Goal: Task Accomplishment & Management: Manage account settings

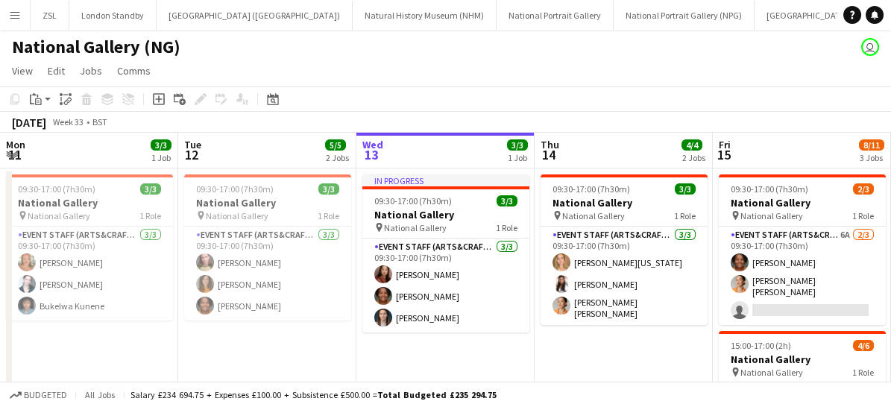
scroll to position [0, 534]
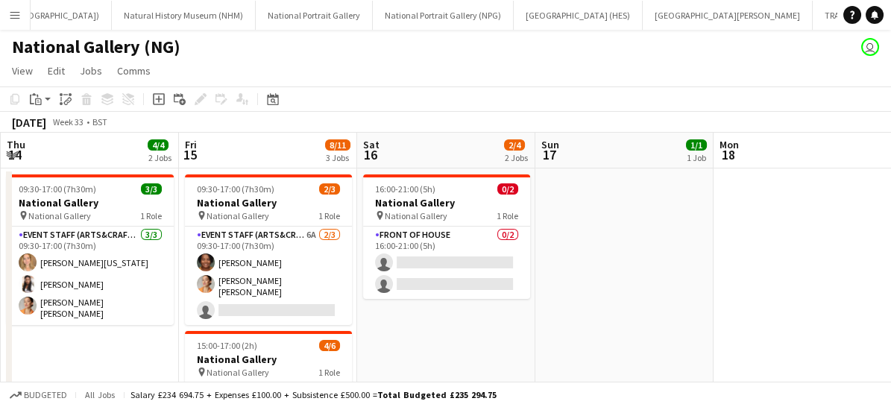
click at [15, 19] on app-icon "Menu" at bounding box center [15, 15] width 12 height 12
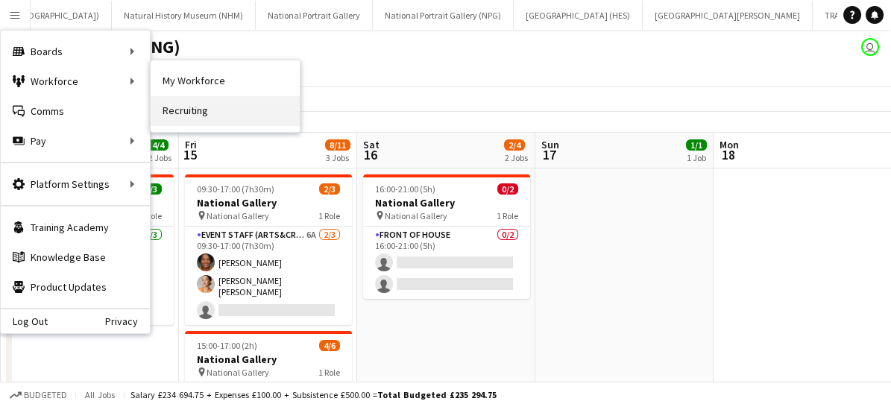
click at [207, 100] on link "Recruiting" at bounding box center [225, 111] width 149 height 30
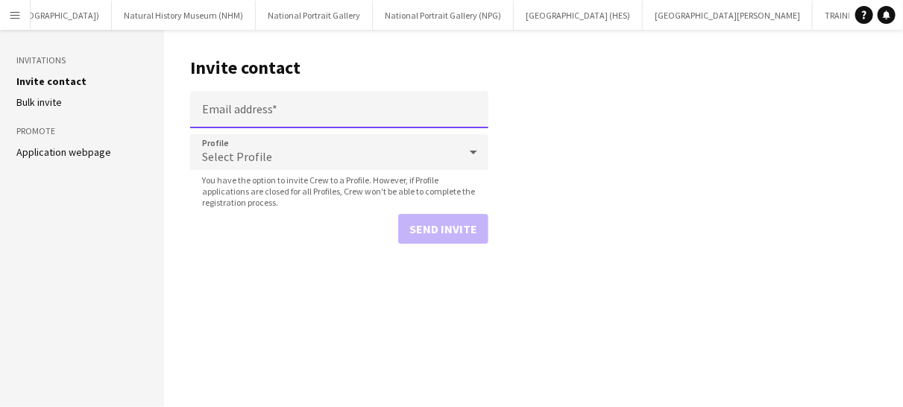
click at [259, 116] on input "Email address" at bounding box center [339, 109] width 298 height 37
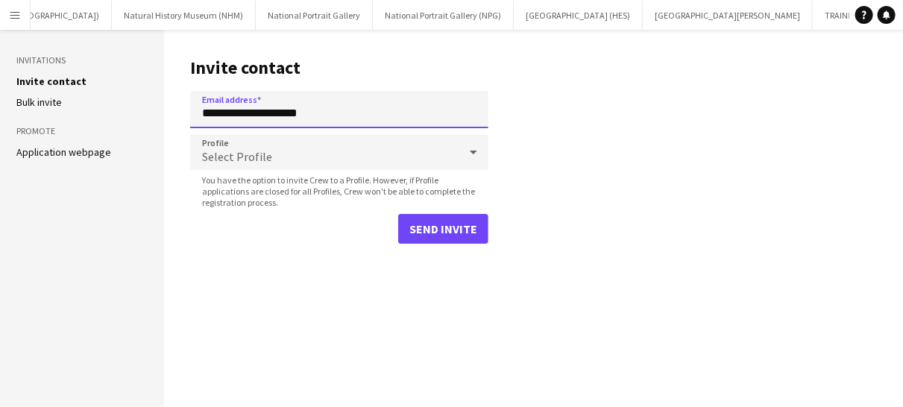
type input "**********"
click at [469, 154] on icon at bounding box center [473, 152] width 18 height 30
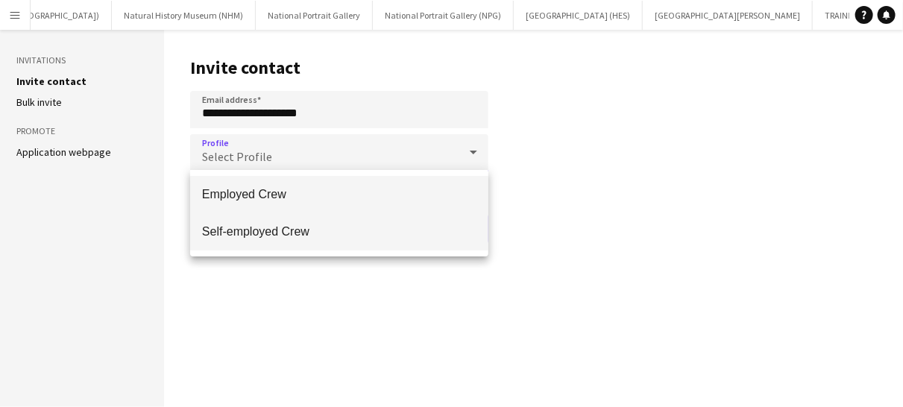
click at [396, 226] on span "Self-employed Crew" at bounding box center [339, 231] width 274 height 14
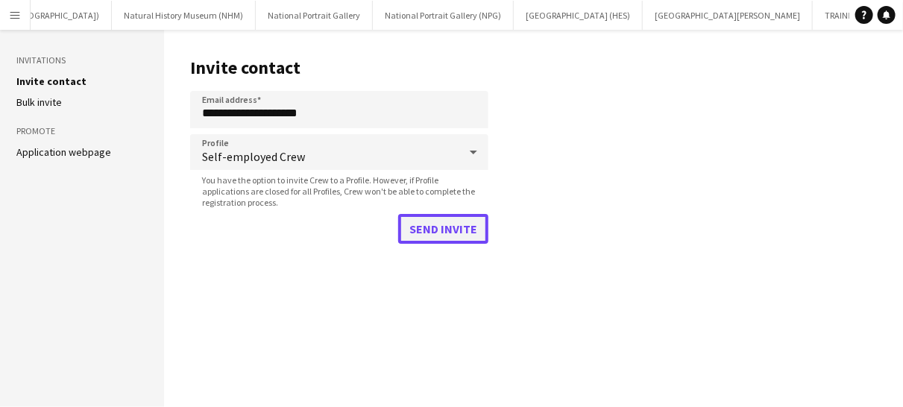
click at [440, 237] on button "Send invite" at bounding box center [443, 229] width 90 height 30
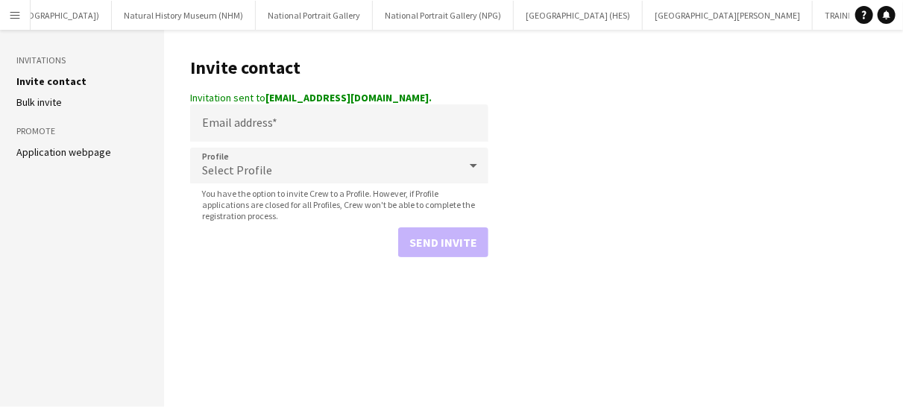
click at [11, 17] on app-icon "Menu" at bounding box center [15, 15] width 12 height 12
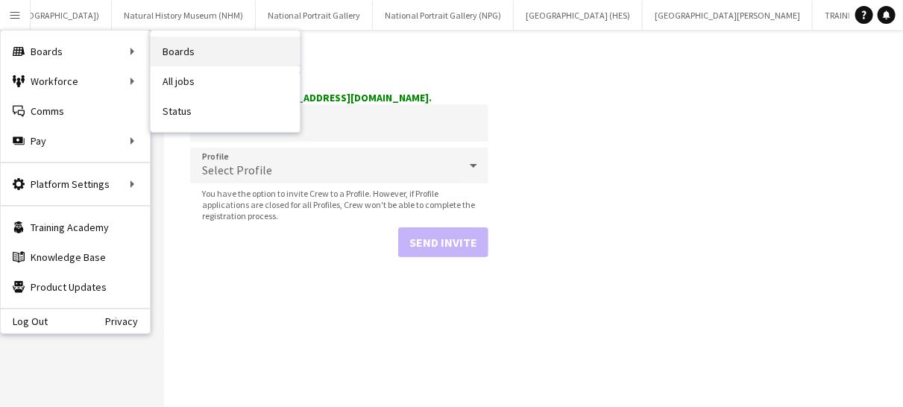
click at [197, 55] on link "Boards" at bounding box center [225, 52] width 149 height 30
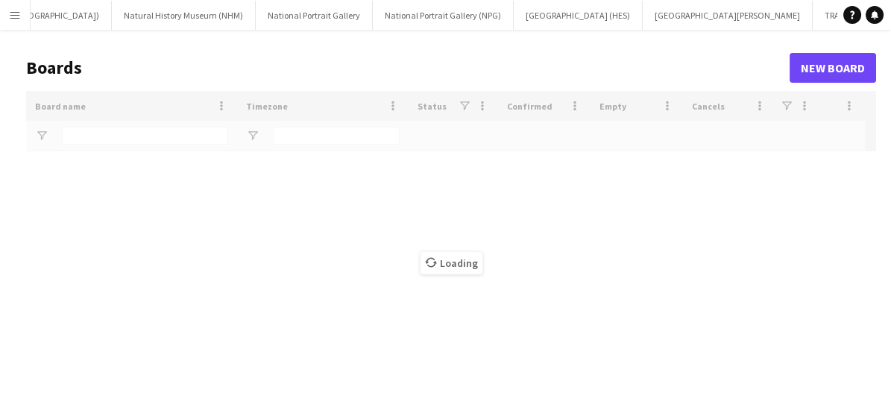
type input "********"
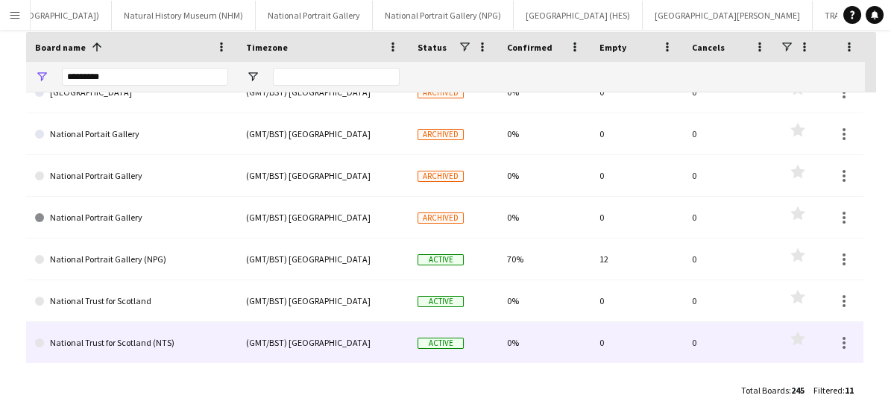
scroll to position [139, 0]
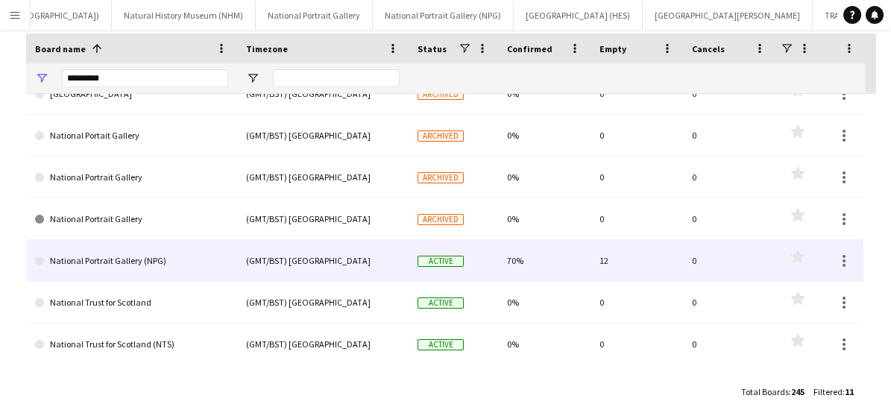
click at [157, 266] on link "National Portrait Gallery (NPG)" at bounding box center [131, 261] width 193 height 42
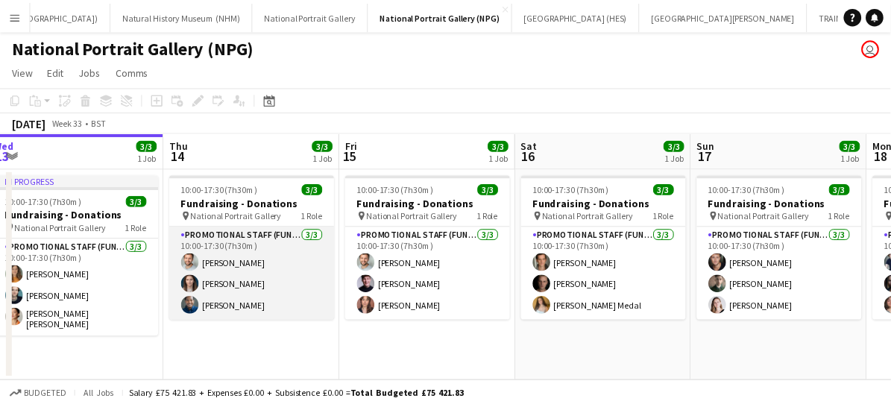
scroll to position [0, 554]
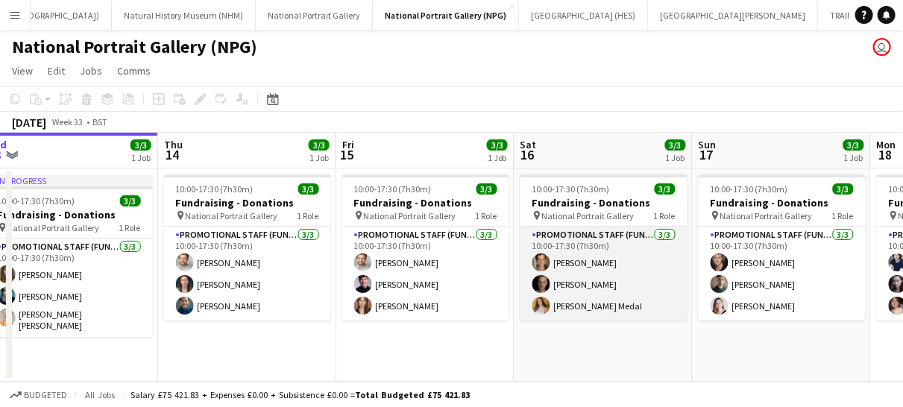
click at [646, 301] on app-card-role "Promotional Staff (Fundraiser) [DATE] 10:00-17:30 (7h30m) [PERSON_NAME] [PERSON…" at bounding box center [603, 274] width 167 height 94
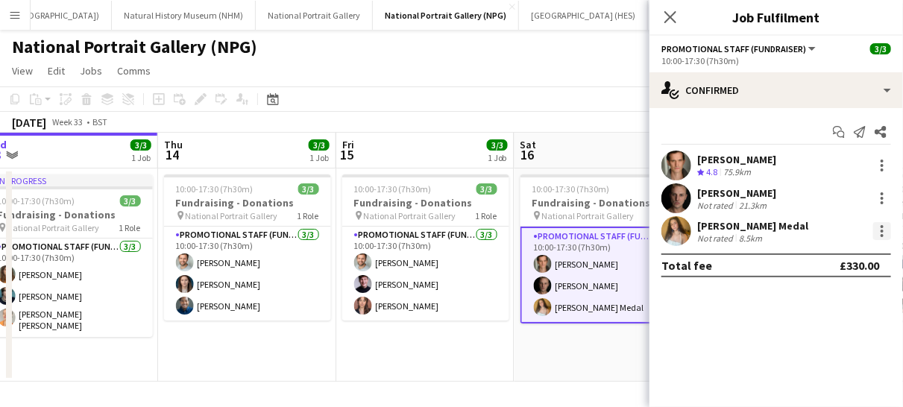
click at [884, 224] on div at bounding box center [882, 231] width 18 height 18
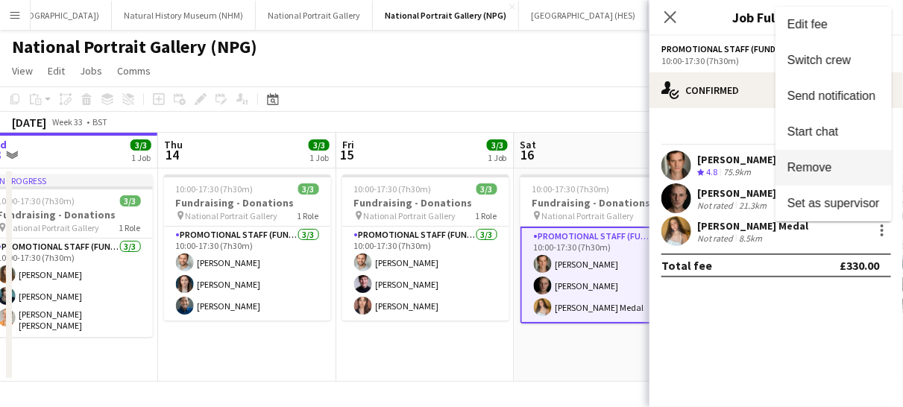
click at [811, 177] on button "Remove" at bounding box center [833, 168] width 116 height 36
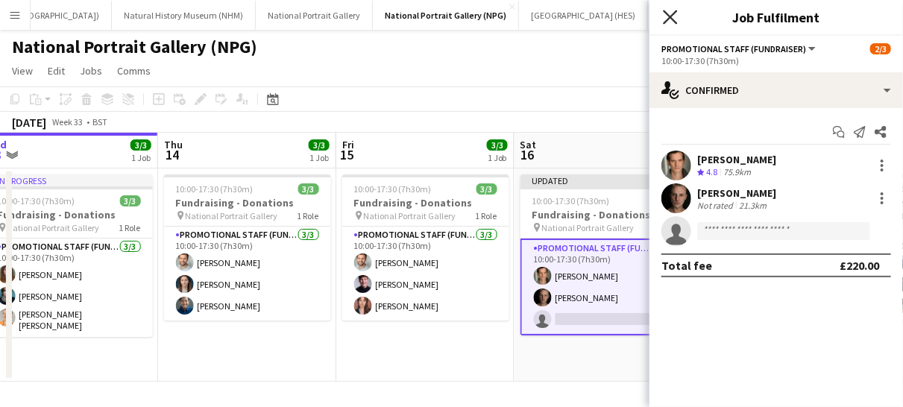
click at [668, 18] on icon at bounding box center [670, 17] width 14 height 14
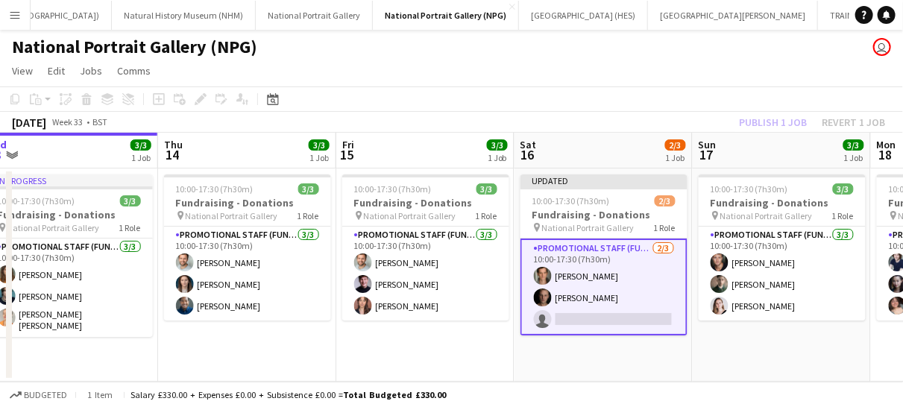
click at [627, 297] on app-card-role "Promotional Staff (Fundraiser) [DATE] 10:00-17:30 (7h30m) [PERSON_NAME] [PERSON…" at bounding box center [603, 286] width 167 height 97
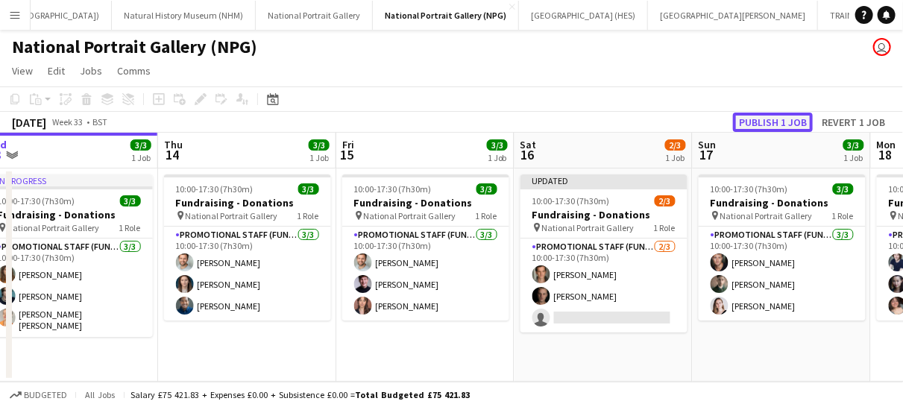
click at [766, 124] on button "Publish 1 job" at bounding box center [773, 122] width 80 height 19
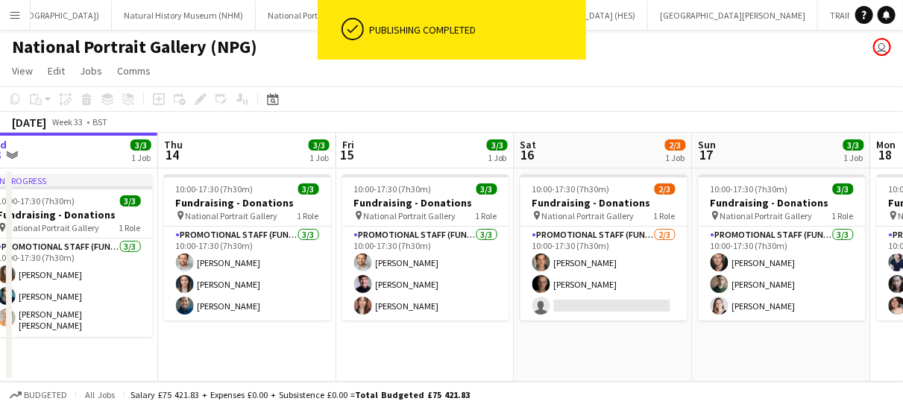
click at [13, 15] on app-icon "Menu" at bounding box center [15, 15] width 12 height 12
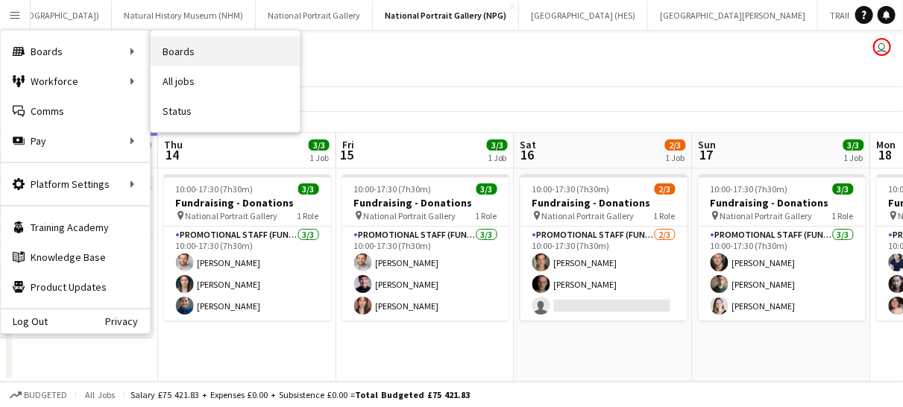
click at [181, 56] on link "Boards" at bounding box center [225, 52] width 149 height 30
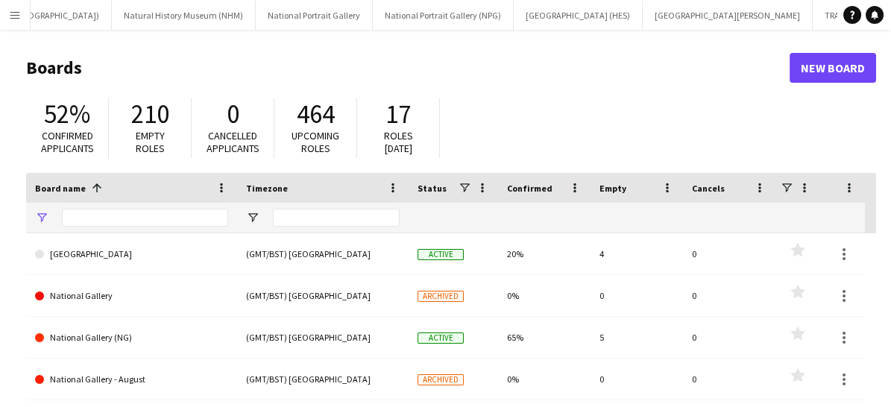
type input "********"
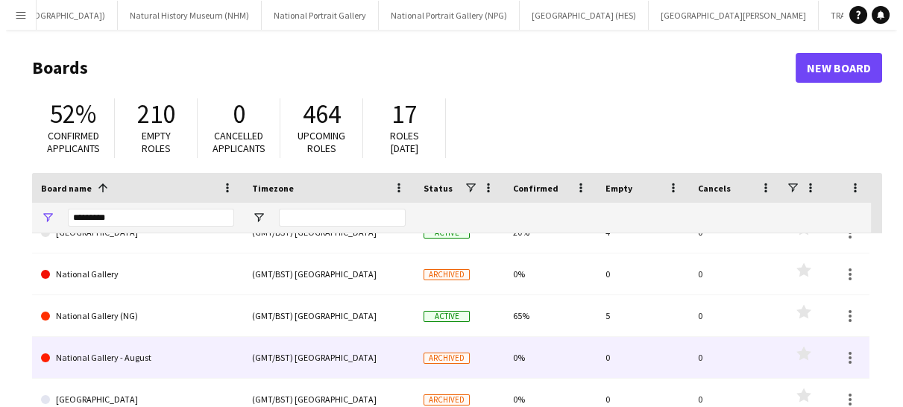
scroll to position [28, 0]
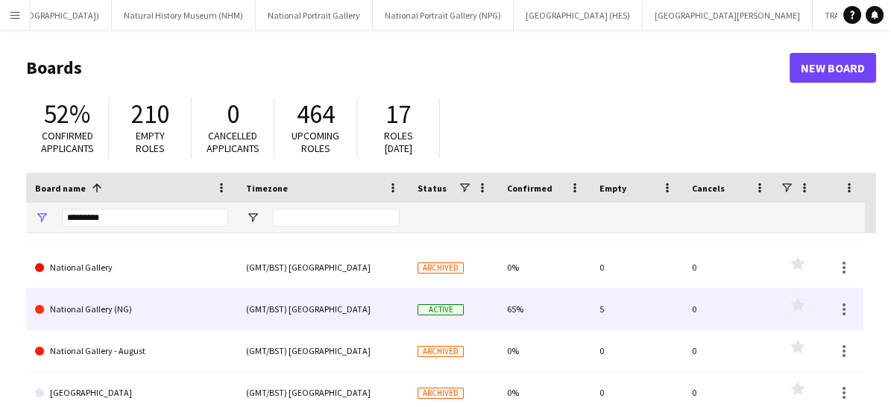
click at [118, 310] on link "National Gallery (NG)" at bounding box center [131, 309] width 193 height 42
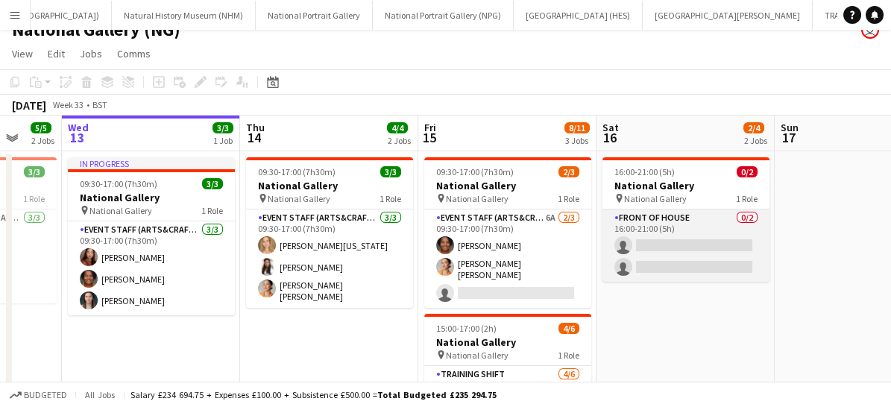
click at [672, 243] on app-card-role "Front of House 0/2 16:00-21:00 (5h) single-neutral-actions single-neutral-actio…" at bounding box center [685, 245] width 167 height 72
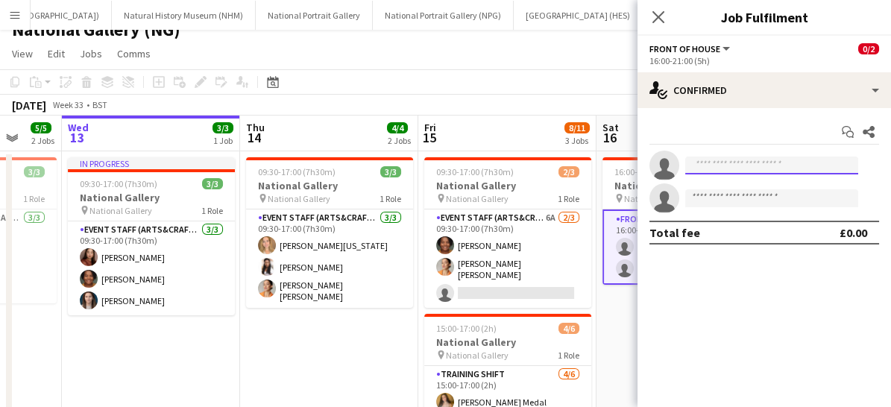
click at [730, 170] on input at bounding box center [771, 166] width 173 height 18
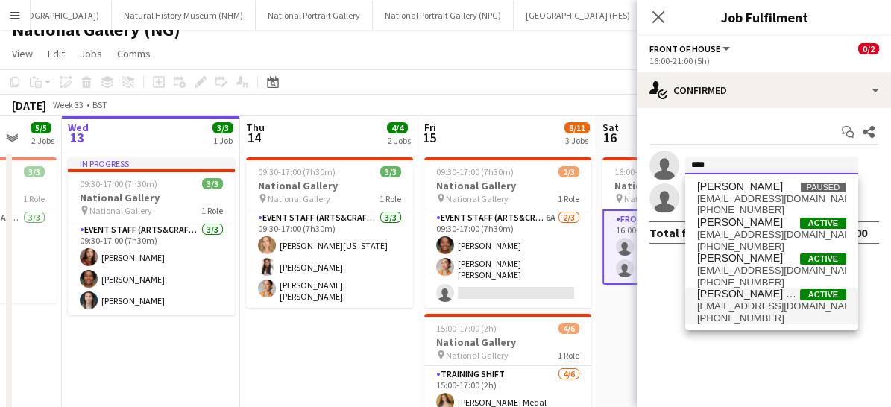
type input "****"
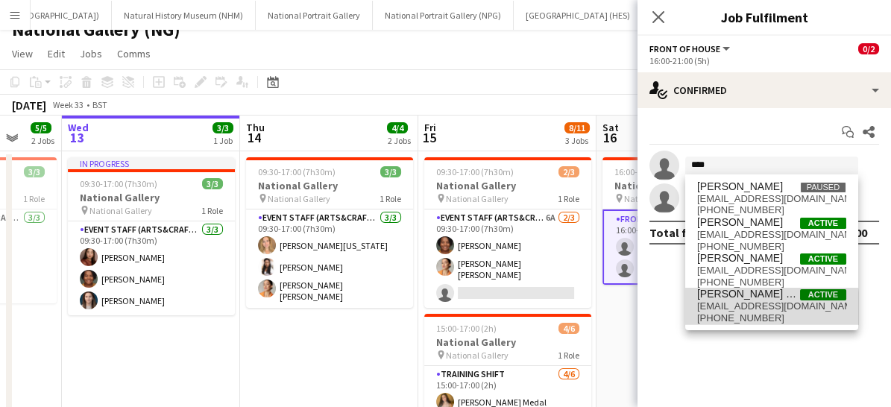
click at [730, 310] on span "[EMAIL_ADDRESS][DOMAIN_NAME]" at bounding box center [771, 306] width 149 height 12
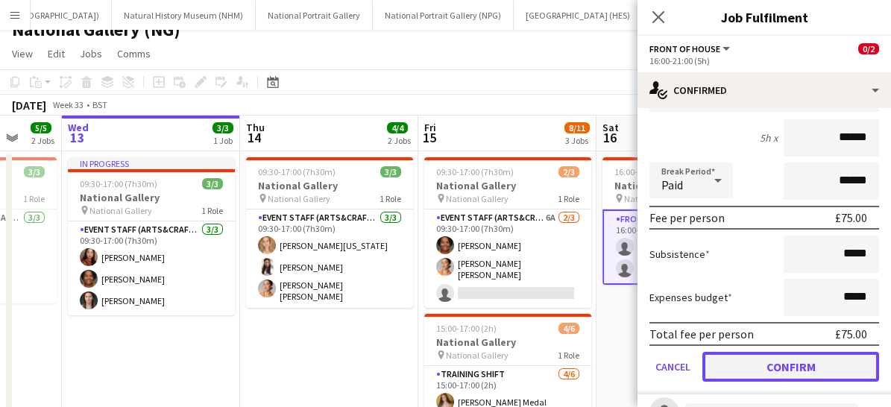
click at [753, 363] on button "Confirm" at bounding box center [790, 367] width 177 height 30
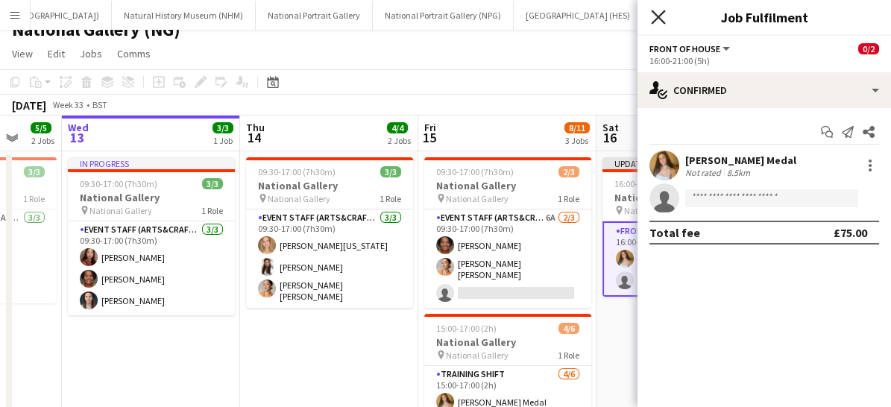
click at [658, 19] on icon "Close pop-in" at bounding box center [658, 17] width 14 height 14
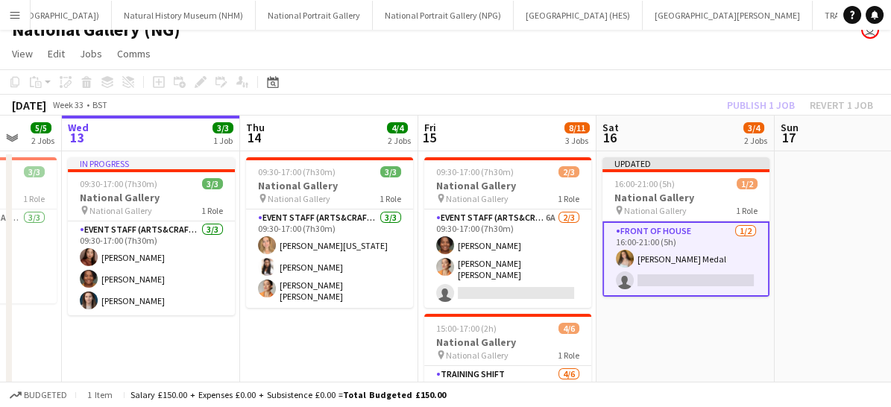
click at [695, 259] on app-card-role "Front of House [DATE] 16:00-21:00 (5h) [PERSON_NAME] Medal single-neutral-actio…" at bounding box center [685, 258] width 167 height 75
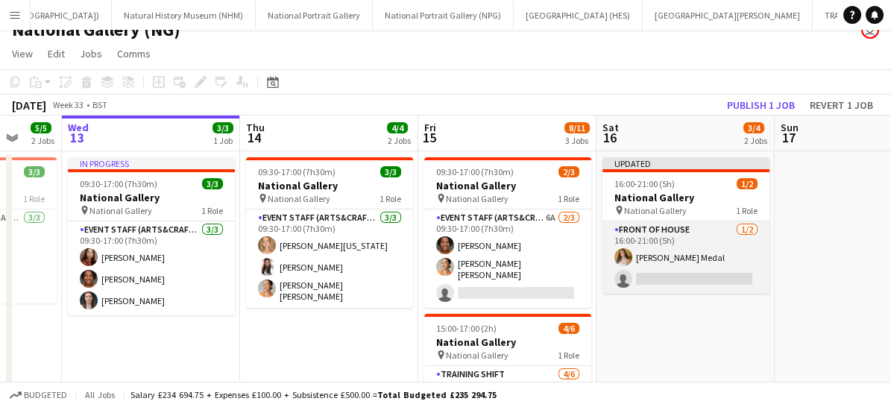
click at [692, 233] on app-card-role "Front of House [DATE] 16:00-21:00 (5h) [PERSON_NAME] Medal single-neutral-actio…" at bounding box center [685, 257] width 167 height 72
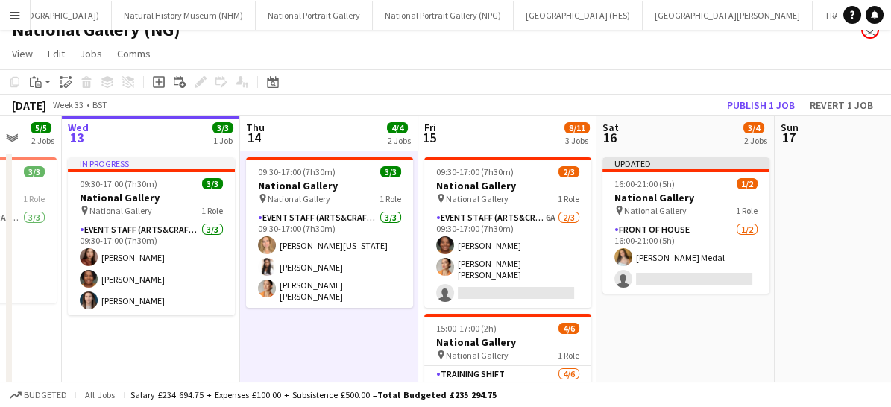
click at [4, 5] on button "Menu" at bounding box center [15, 15] width 30 height 30
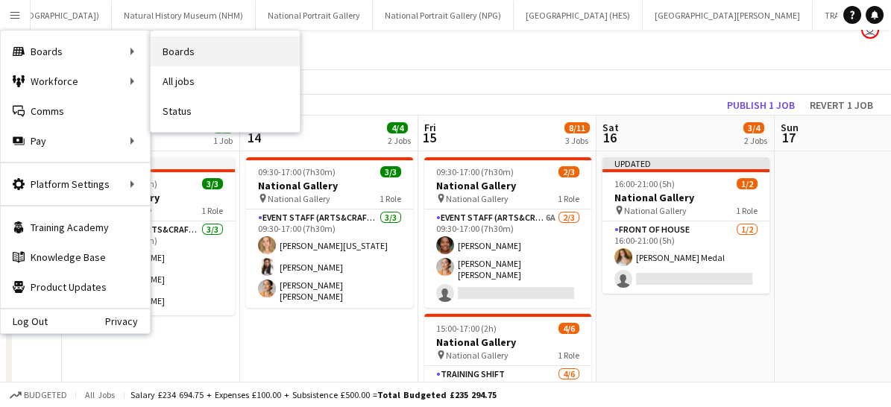
click at [179, 53] on link "Boards" at bounding box center [225, 52] width 149 height 30
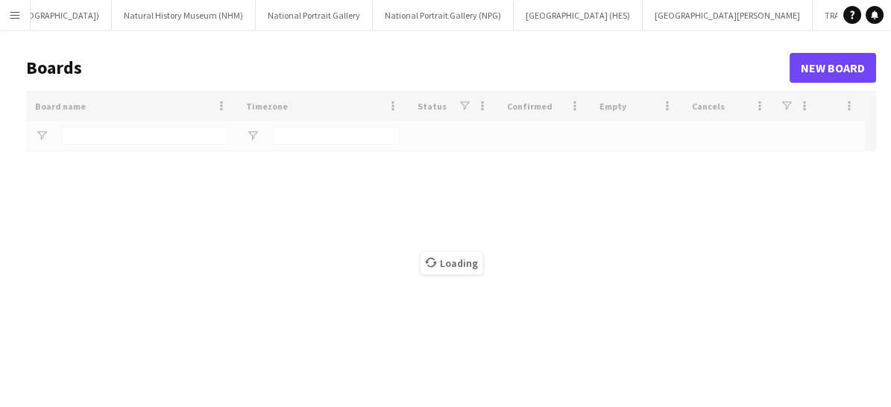
type input "********"
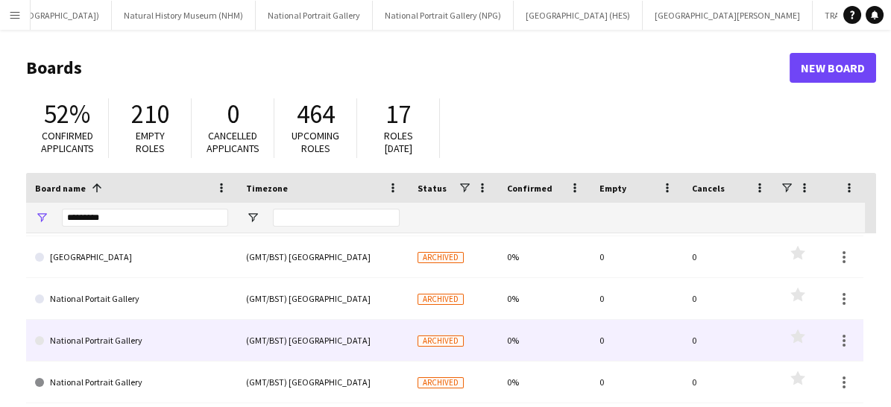
scroll to position [165, 0]
click at [157, 323] on link "National Portrait Gallery" at bounding box center [131, 341] width 193 height 42
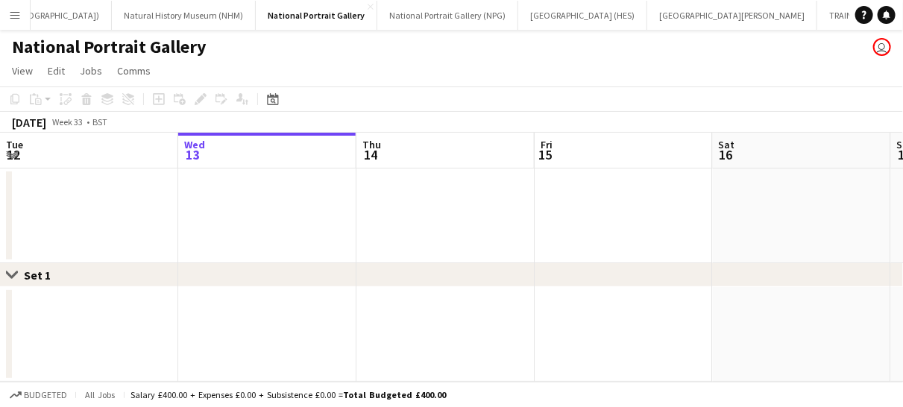
click at [13, 10] on app-icon "Menu" at bounding box center [15, 15] width 12 height 12
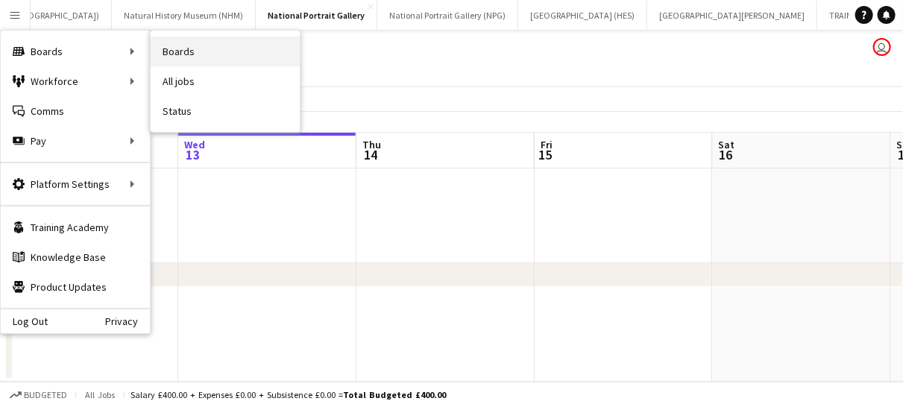
click at [180, 48] on link "Boards" at bounding box center [225, 52] width 149 height 30
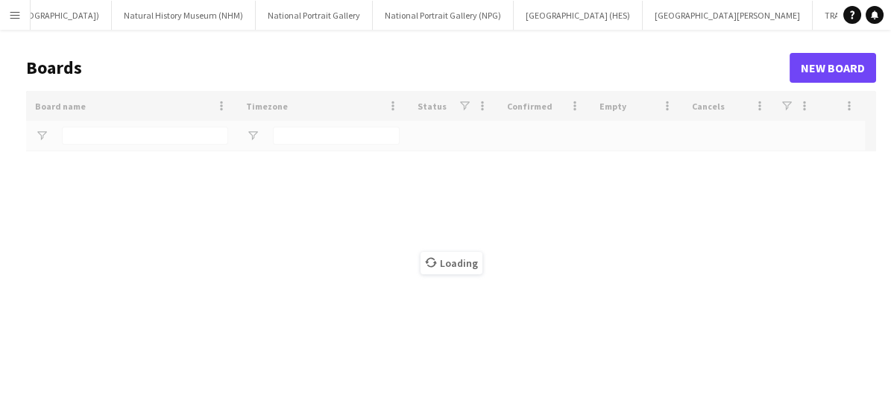
type input "********"
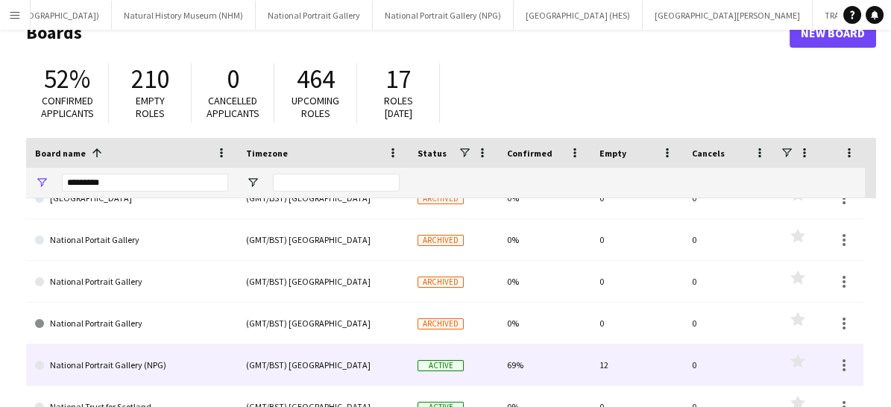
click at [136, 357] on link "National Portrait Gallery (NPG)" at bounding box center [131, 365] width 193 height 42
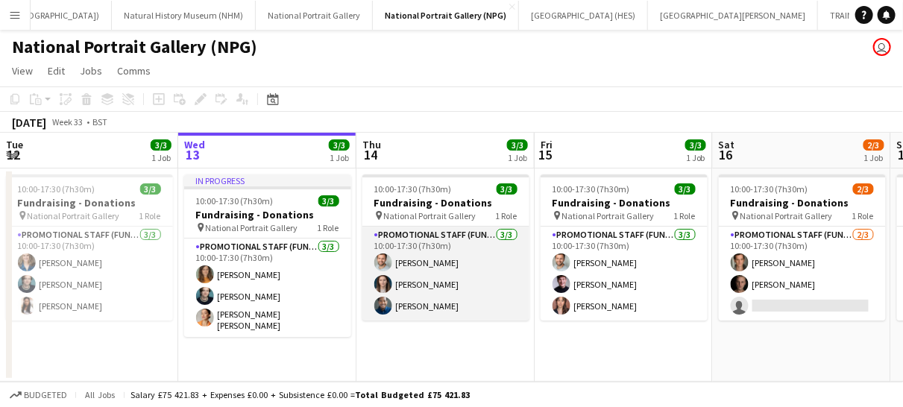
click at [478, 291] on app-card-role "Promotional Staff (Fundraiser) [DATE] 10:00-17:30 (7h30m) [PERSON_NAME] [PERSON…" at bounding box center [445, 274] width 167 height 94
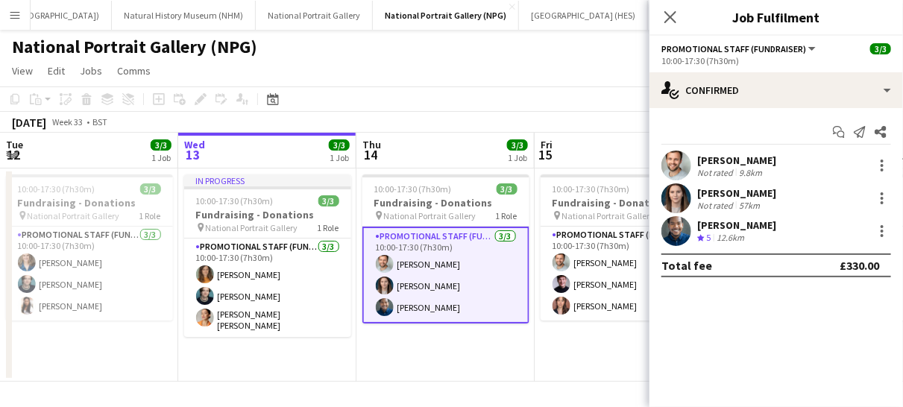
click at [13, 13] on app-icon "Menu" at bounding box center [15, 15] width 12 height 12
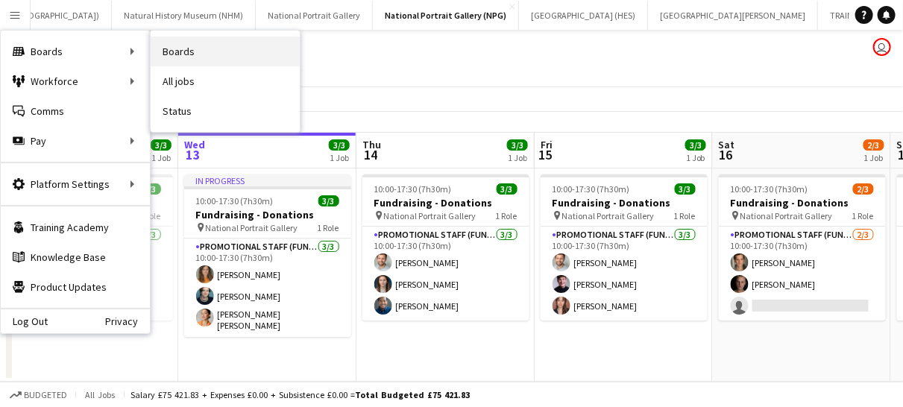
click at [200, 49] on link "Boards" at bounding box center [225, 52] width 149 height 30
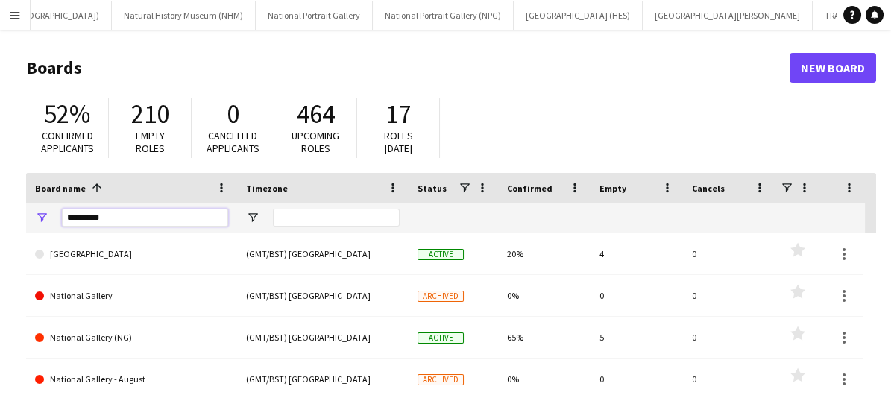
click at [121, 211] on input "********" at bounding box center [145, 218] width 166 height 18
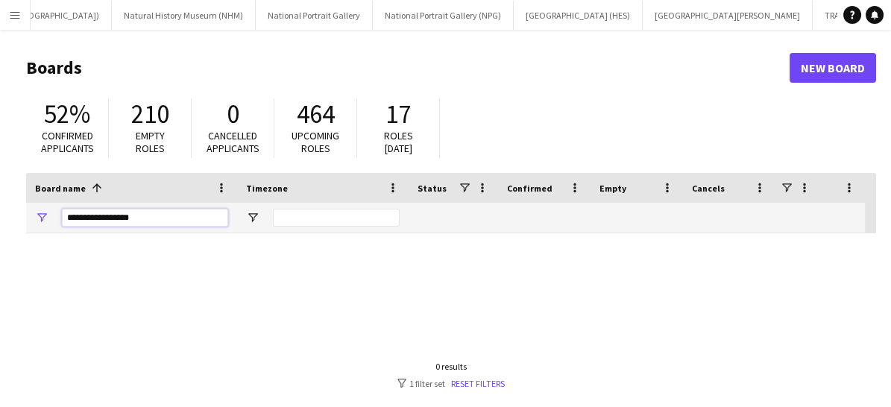
drag, startPoint x: 133, startPoint y: 212, endPoint x: 42, endPoint y: 214, distance: 91.7
click at [42, 214] on div "**********" at bounding box center [131, 218] width 211 height 30
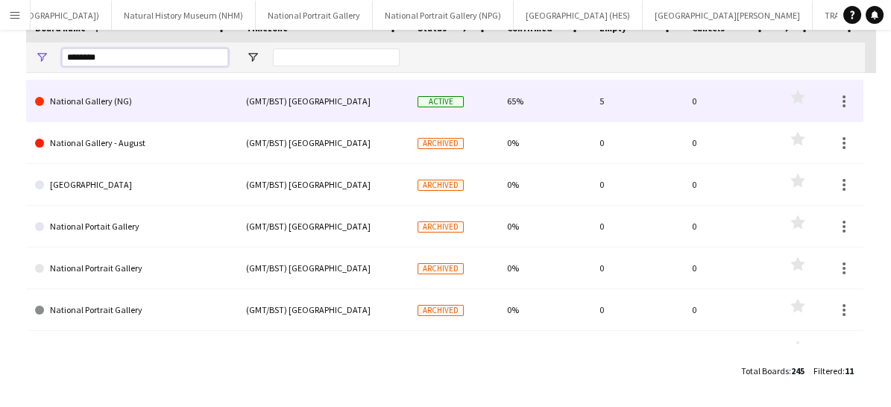
type input "********"
click at [154, 96] on link "National Gallery (NG)" at bounding box center [131, 101] width 193 height 42
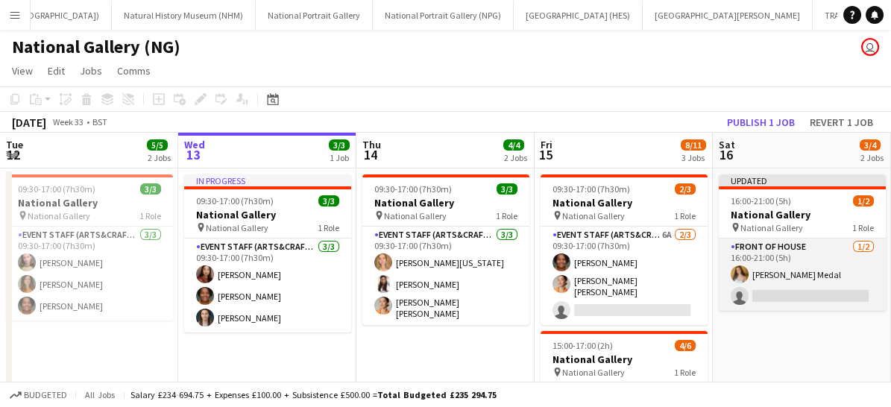
click at [806, 282] on app-card-role "Front of House [DATE] 16:00-21:00 (5h) [PERSON_NAME] Medal single-neutral-actio…" at bounding box center [801, 274] width 167 height 72
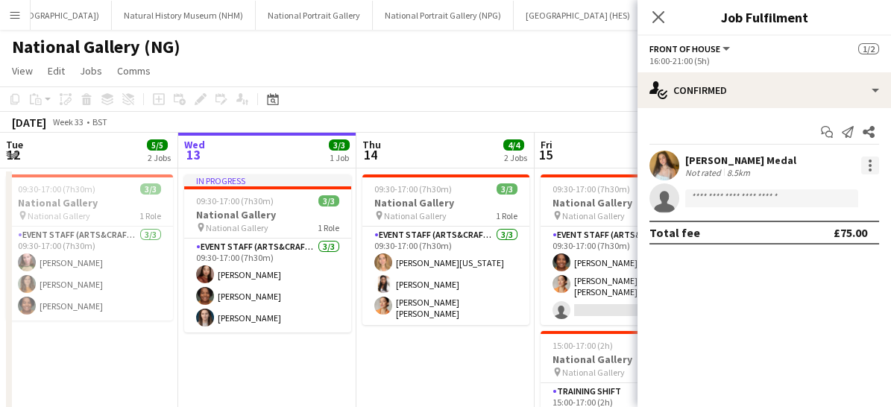
click at [868, 164] on div at bounding box center [869, 165] width 3 height 3
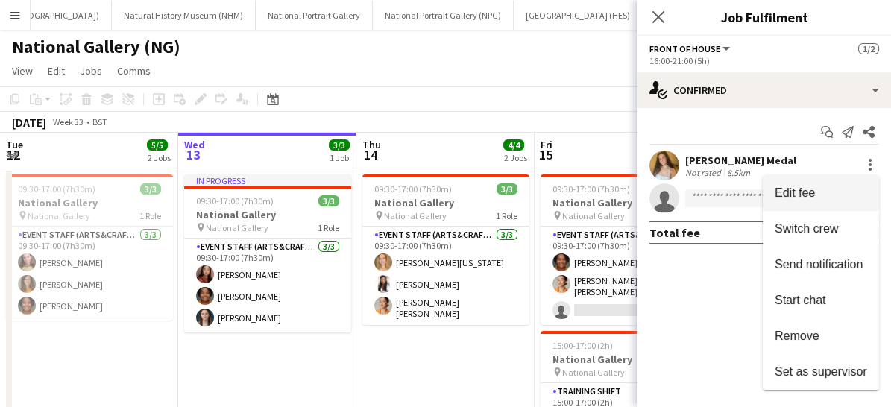
click at [797, 189] on span "Edit fee" at bounding box center [794, 192] width 40 height 13
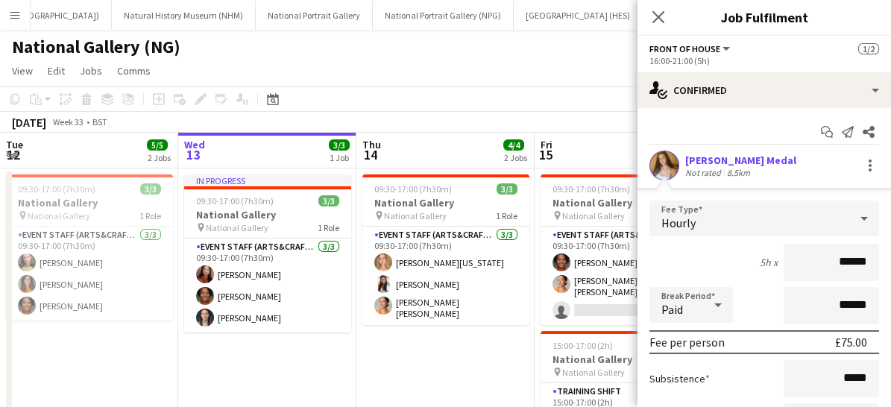
click at [855, 213] on icon at bounding box center [864, 218] width 18 height 30
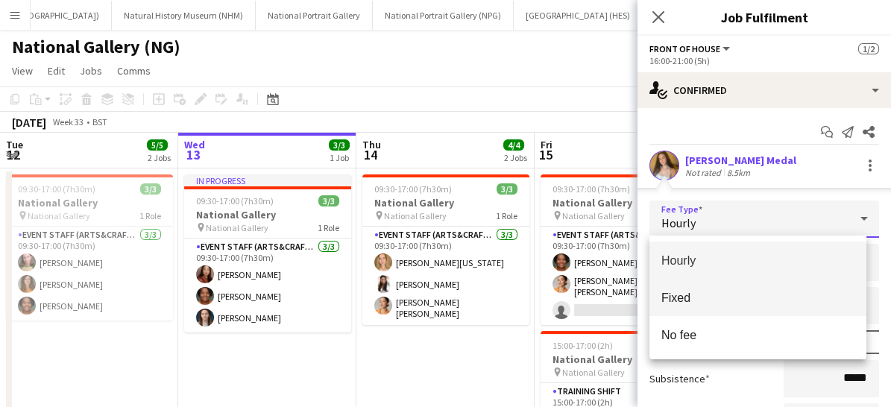
click at [708, 302] on span "Fixed" at bounding box center [758, 298] width 194 height 14
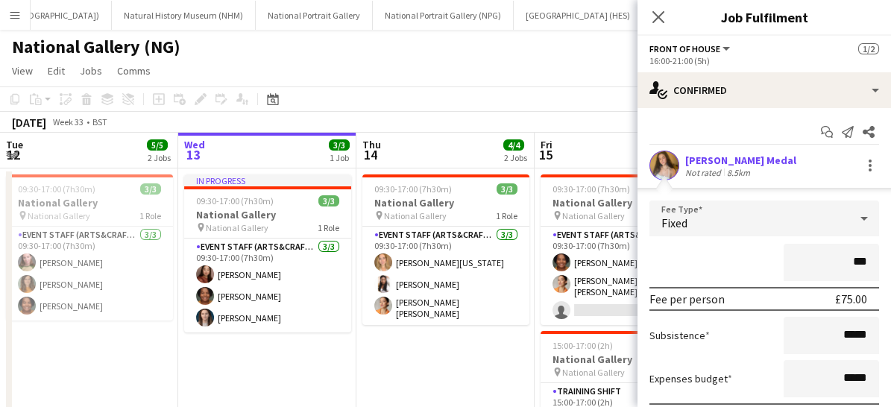
type input "**"
type input "****"
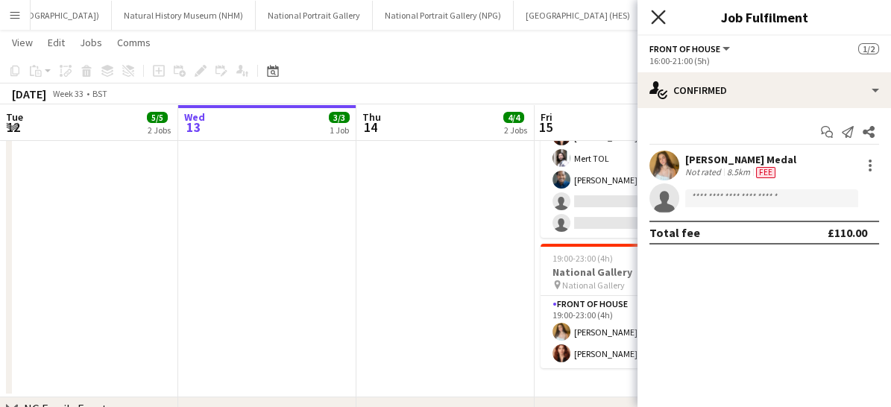
click at [651, 9] on app-icon "Close pop-in" at bounding box center [659, 18] width 22 height 22
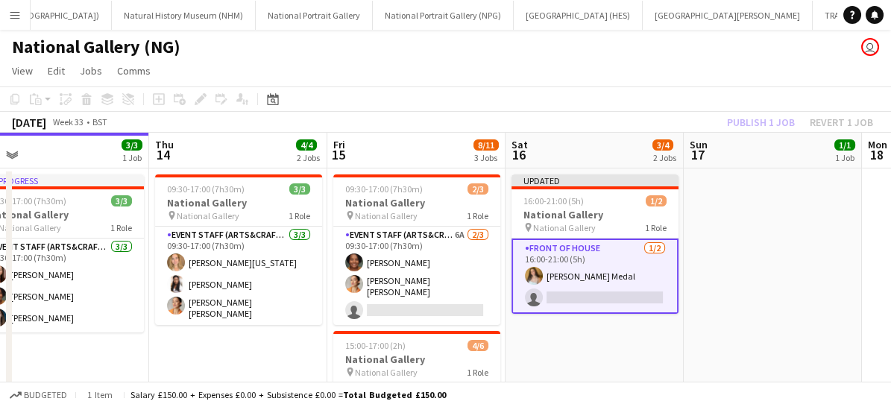
drag, startPoint x: 631, startPoint y: 299, endPoint x: 639, endPoint y: 253, distance: 46.2
click at [639, 253] on app-card-role "Front of House [DATE] 16:00-21:00 (5h) [PERSON_NAME] Medal single-neutral-actio…" at bounding box center [594, 275] width 167 height 75
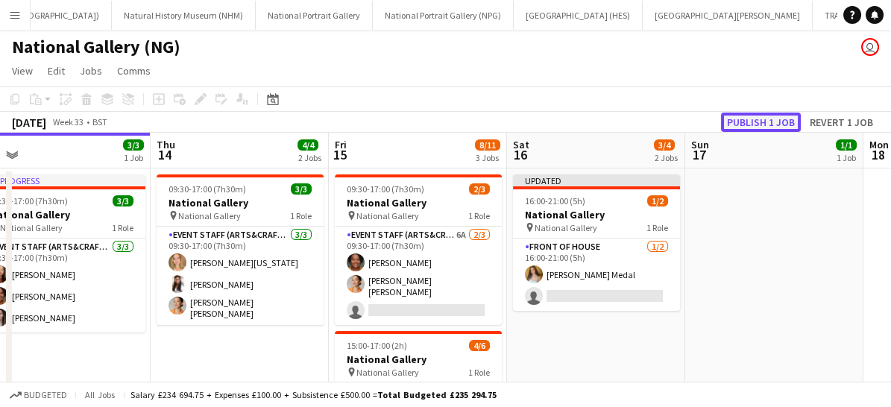
click at [757, 116] on button "Publish 1 job" at bounding box center [761, 122] width 80 height 19
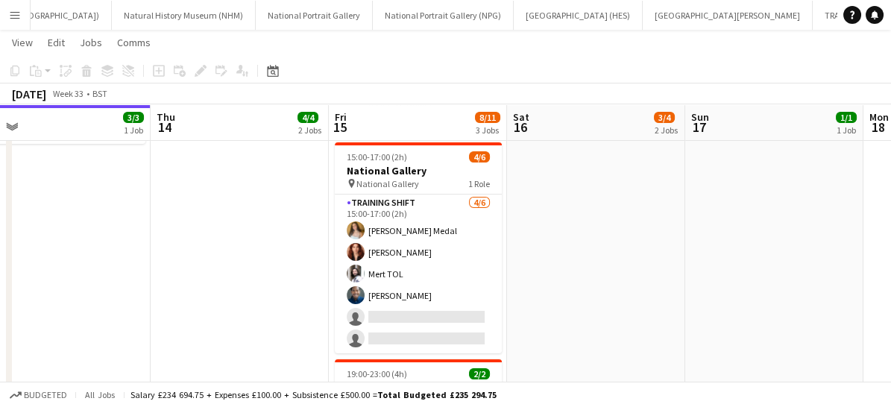
scroll to position [188, 0]
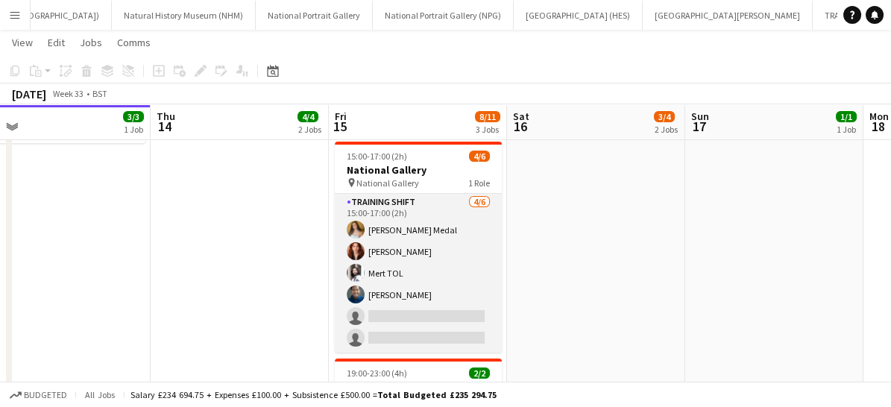
click at [422, 301] on app-card-role "Training shift [DATE] 15:00-17:00 (2h) [PERSON_NAME] Medal [PERSON_NAME] TOL [P…" at bounding box center [418, 273] width 167 height 159
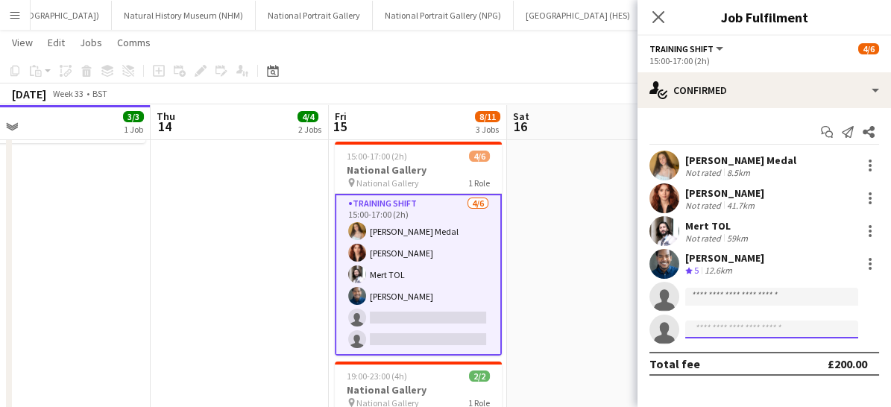
drag, startPoint x: 725, startPoint y: 294, endPoint x: 716, endPoint y: 333, distance: 39.8
click at [716, 333] on input at bounding box center [771, 329] width 173 height 18
click at [707, 294] on input at bounding box center [771, 297] width 173 height 18
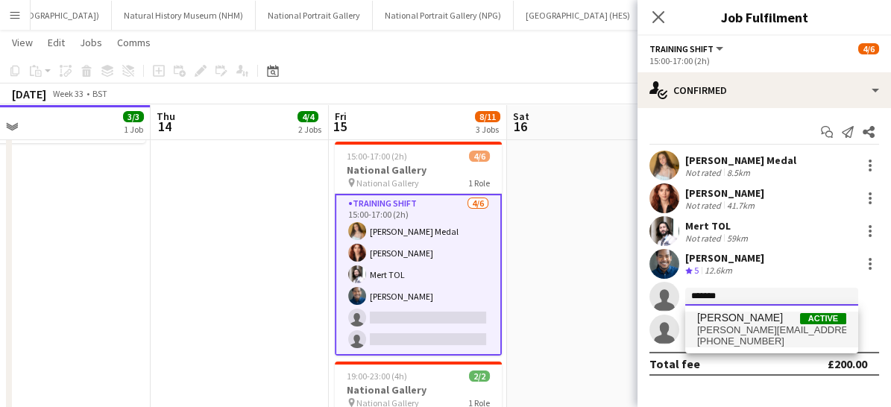
type input "*******"
click at [736, 324] on span "[PERSON_NAME][EMAIL_ADDRESS][DOMAIN_NAME]" at bounding box center [771, 330] width 149 height 12
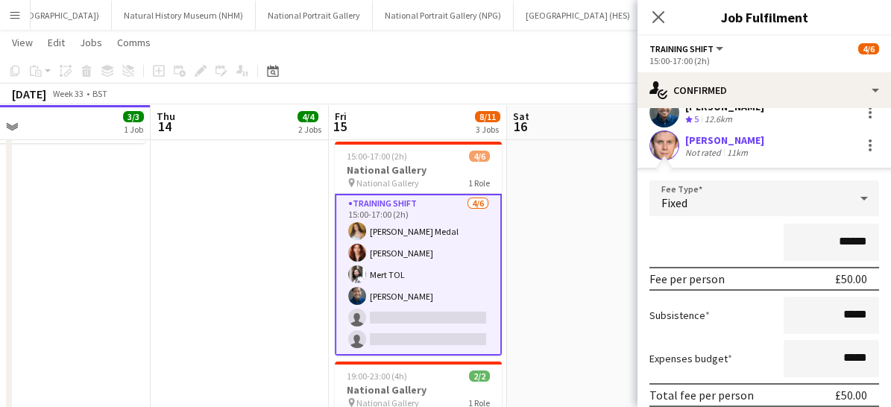
scroll to position [274, 0]
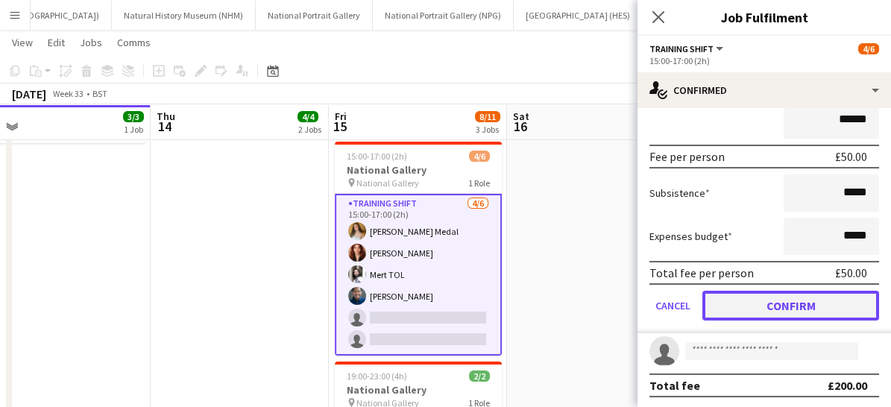
click at [770, 305] on button "Confirm" at bounding box center [790, 306] width 177 height 30
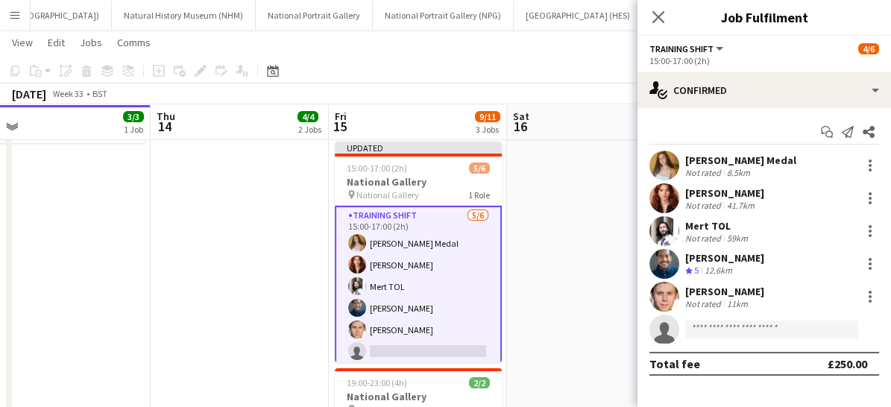
scroll to position [0, 0]
click at [661, 22] on icon "Close pop-in" at bounding box center [658, 17] width 14 height 14
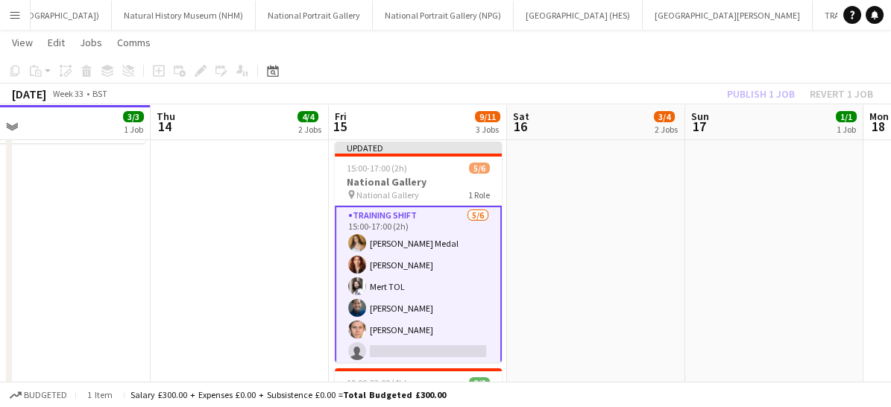
click at [437, 329] on app-card-role "Training shift [DATE] 15:00-17:00 (2h) [PERSON_NAME] Medal [PERSON_NAME] TOL [P…" at bounding box center [418, 287] width 167 height 162
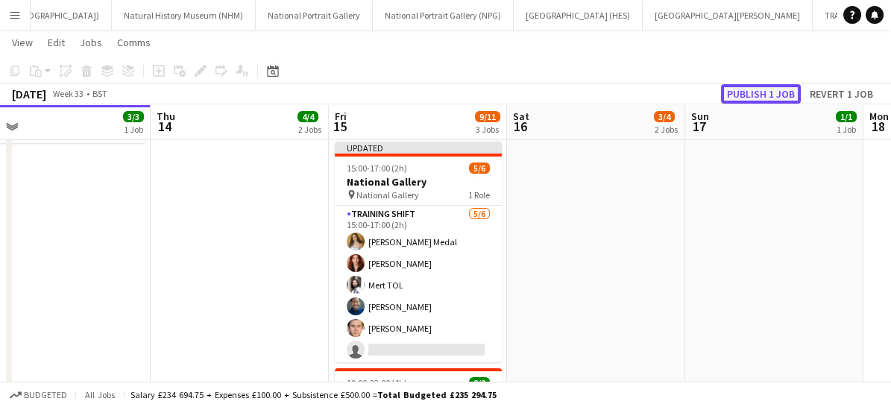
click at [756, 98] on button "Publish 1 job" at bounding box center [761, 93] width 80 height 19
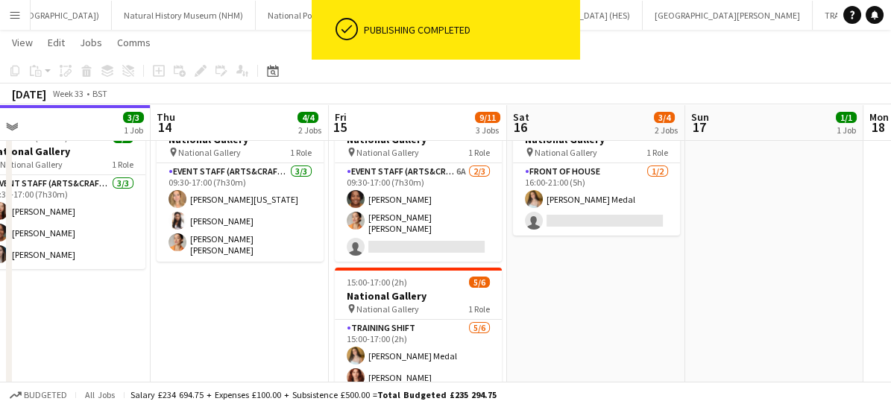
scroll to position [48, 0]
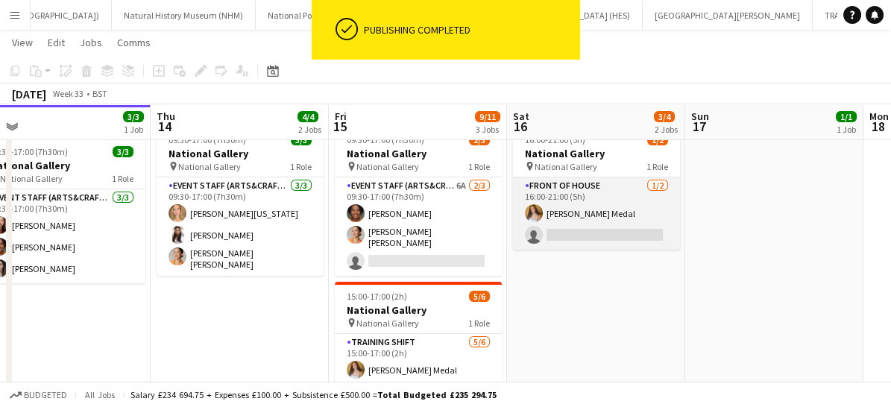
click at [600, 218] on app-card-role "Front of House [DATE] 16:00-21:00 (5h) [PERSON_NAME] Medal single-neutral-actio…" at bounding box center [596, 213] width 167 height 72
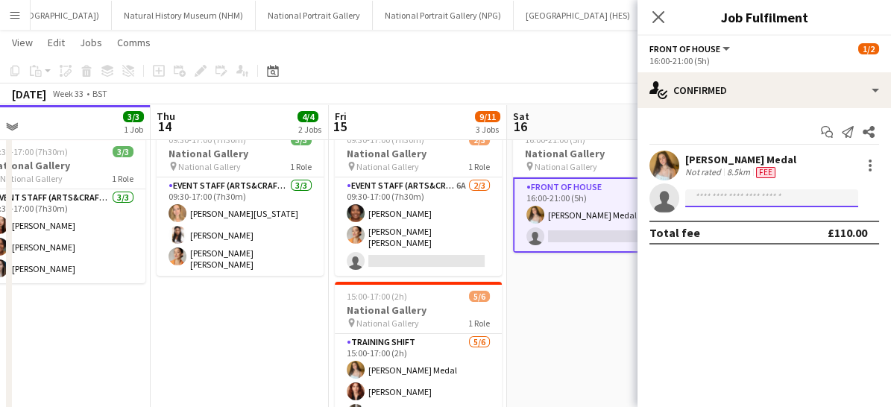
click at [720, 191] on input at bounding box center [771, 198] width 173 height 18
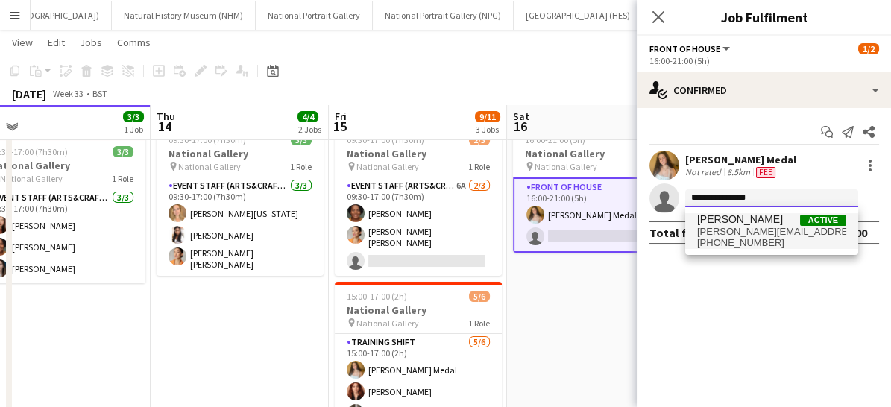
type input "**********"
click at [728, 235] on span "[PERSON_NAME][EMAIL_ADDRESS][DOMAIN_NAME]" at bounding box center [771, 232] width 149 height 12
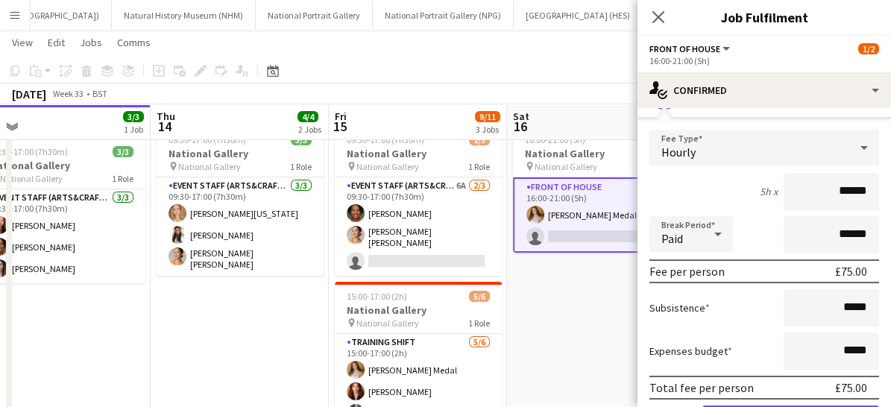
scroll to position [101, 0]
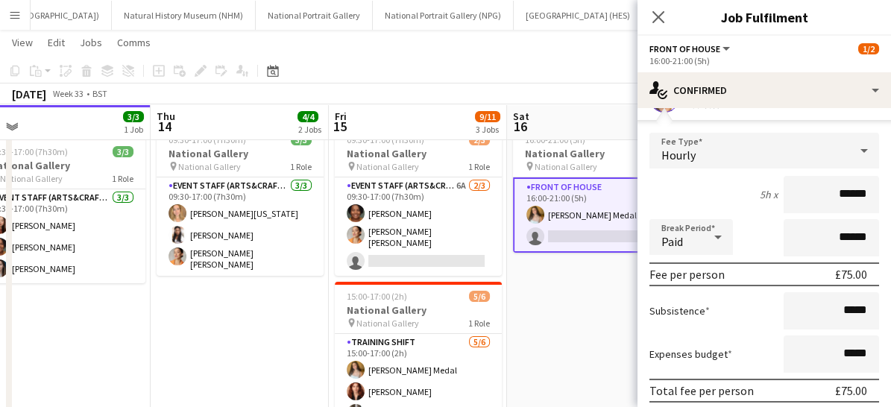
click at [855, 145] on icon at bounding box center [864, 151] width 18 height 30
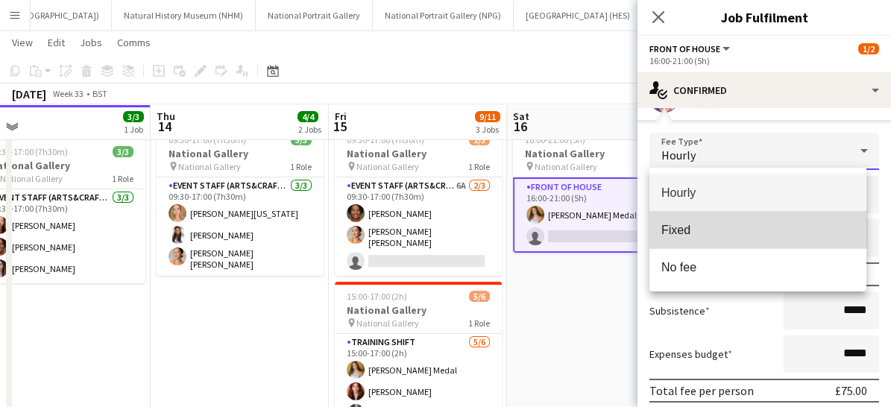
click at [747, 223] on span "Fixed" at bounding box center [758, 230] width 194 height 14
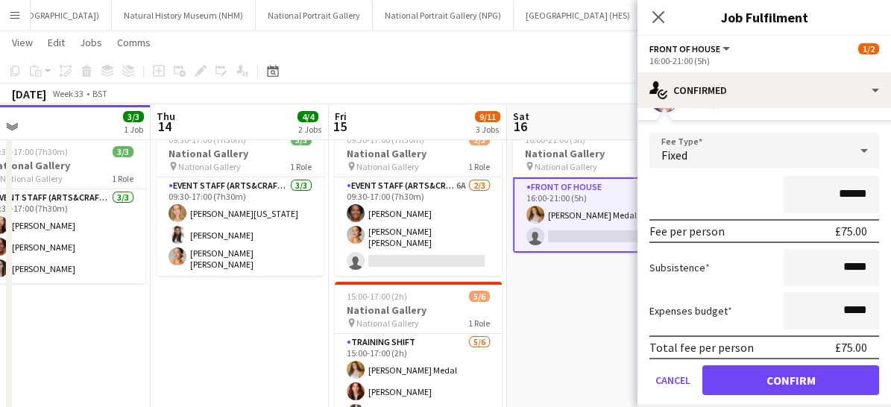
scroll to position [118, 0]
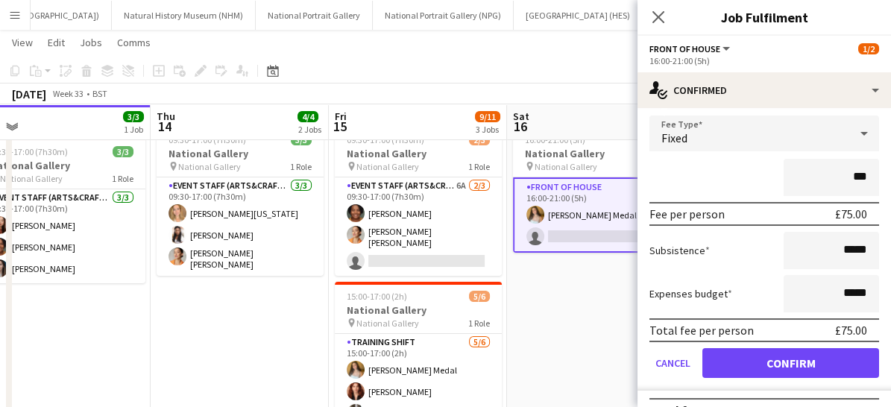
type input "**"
type input "****"
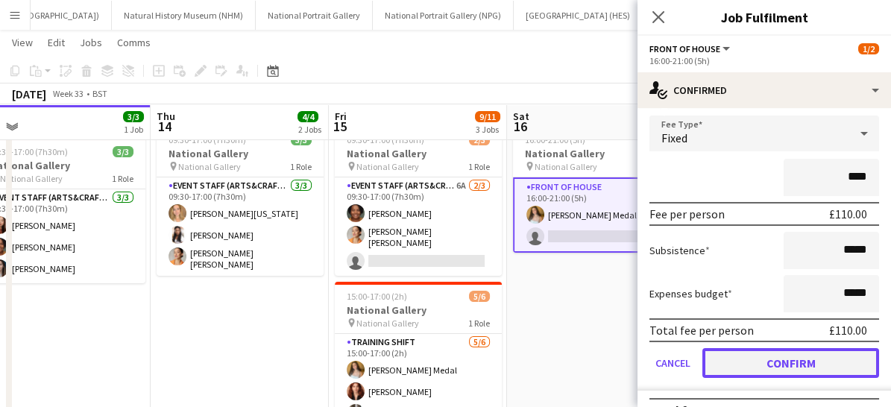
click at [789, 358] on button "Confirm" at bounding box center [790, 363] width 177 height 30
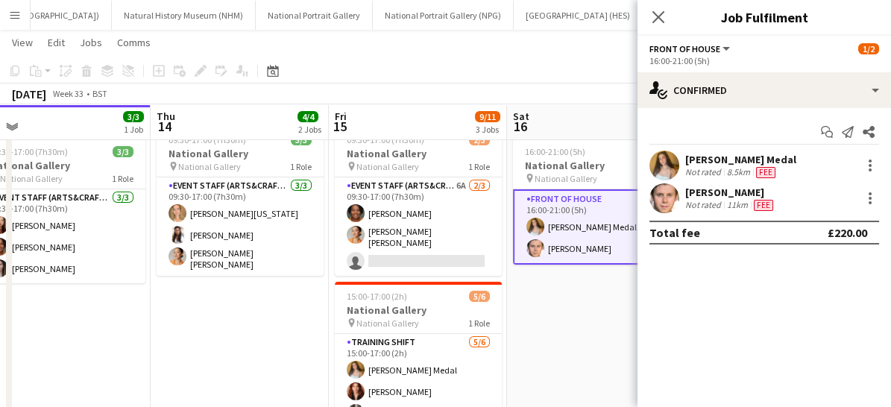
scroll to position [0, 0]
click at [658, 8] on app-icon "Close pop-in" at bounding box center [659, 18] width 22 height 22
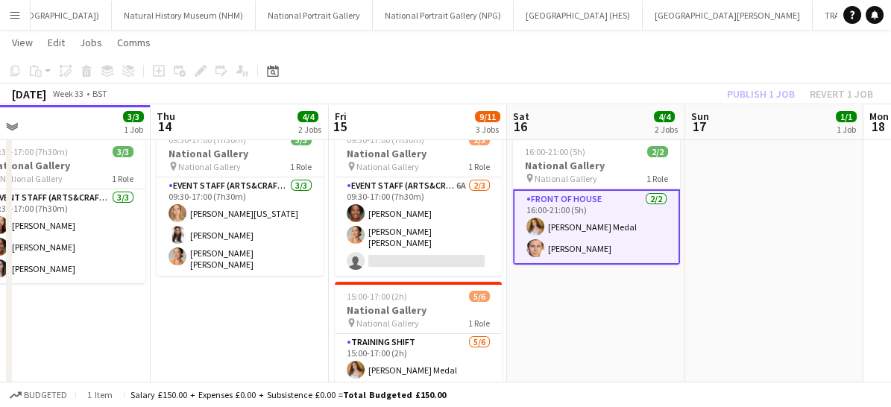
click at [625, 253] on app-card-role "Front of House [DATE] 16:00-21:00 (5h) [PERSON_NAME] Medal [PERSON_NAME]" at bounding box center [596, 226] width 167 height 75
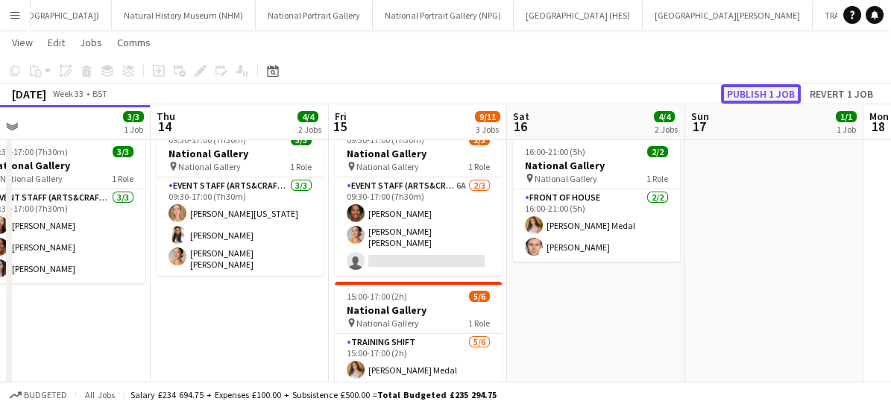
click at [755, 92] on button "Publish 1 job" at bounding box center [761, 93] width 80 height 19
